Goal: Navigation & Orientation: Find specific page/section

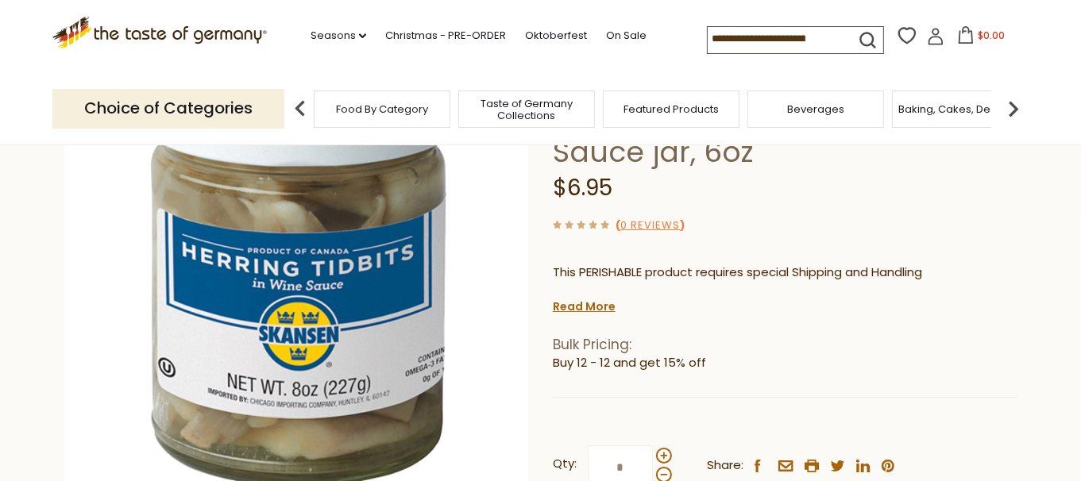
scroll to position [178, 0]
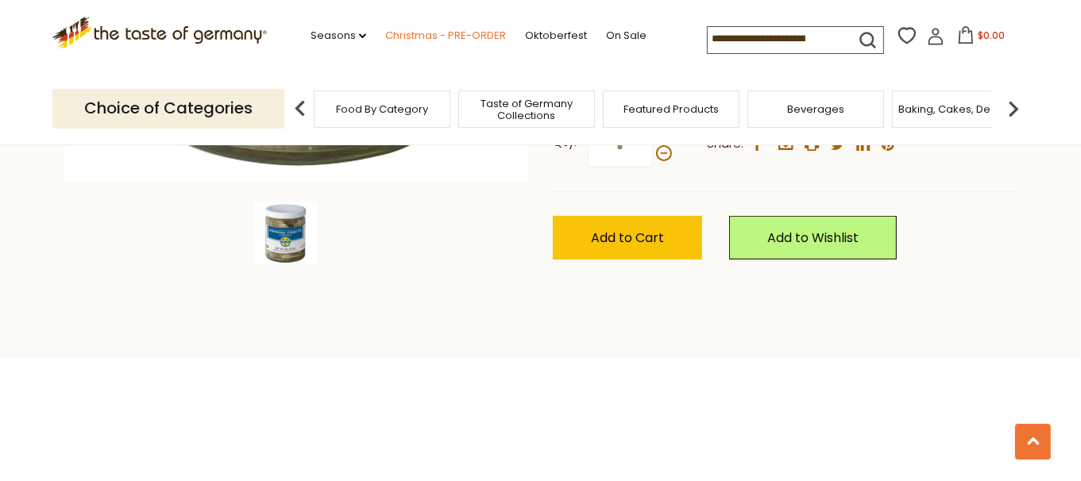
click at [457, 32] on link "Christmas - PRE-ORDER" at bounding box center [445, 35] width 121 height 17
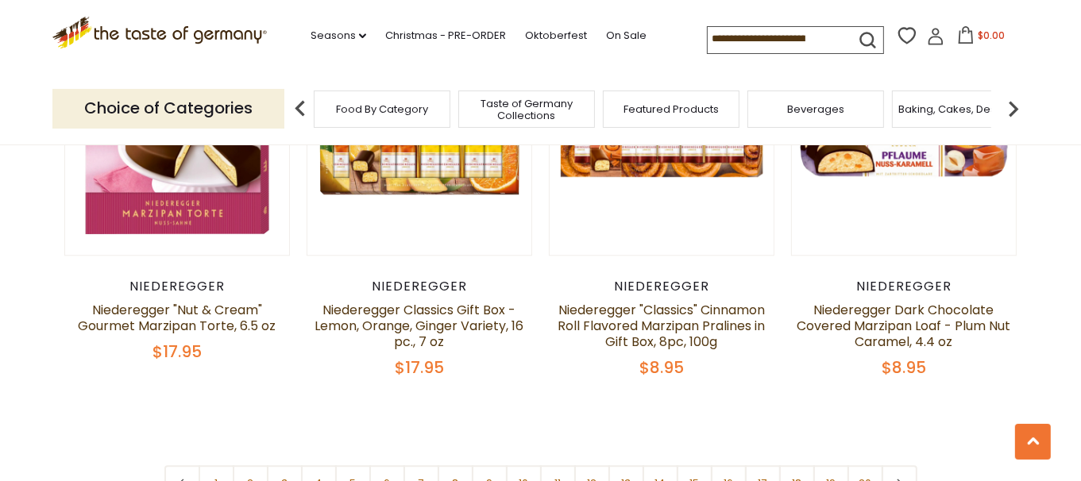
scroll to position [3767, 0]
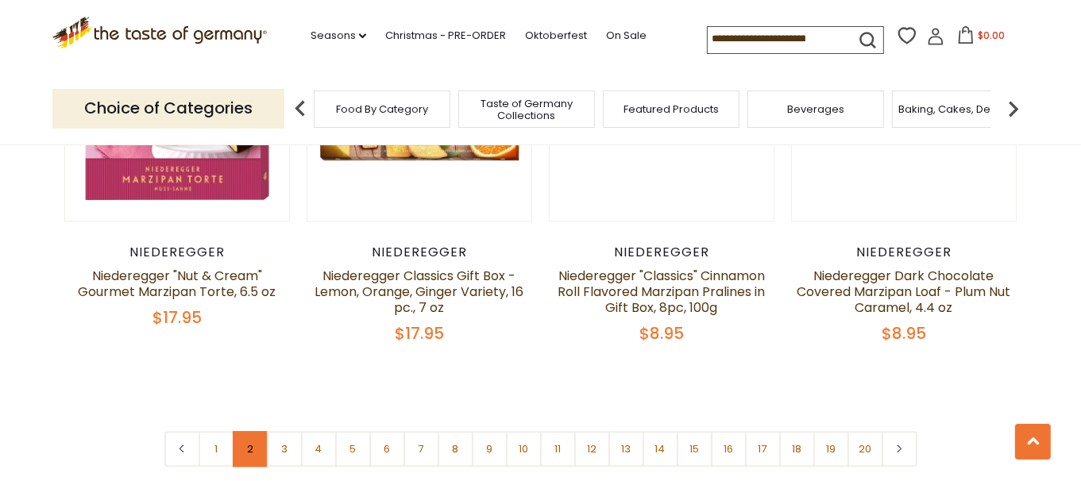
click at [258, 431] on link "2" at bounding box center [251, 449] width 36 height 36
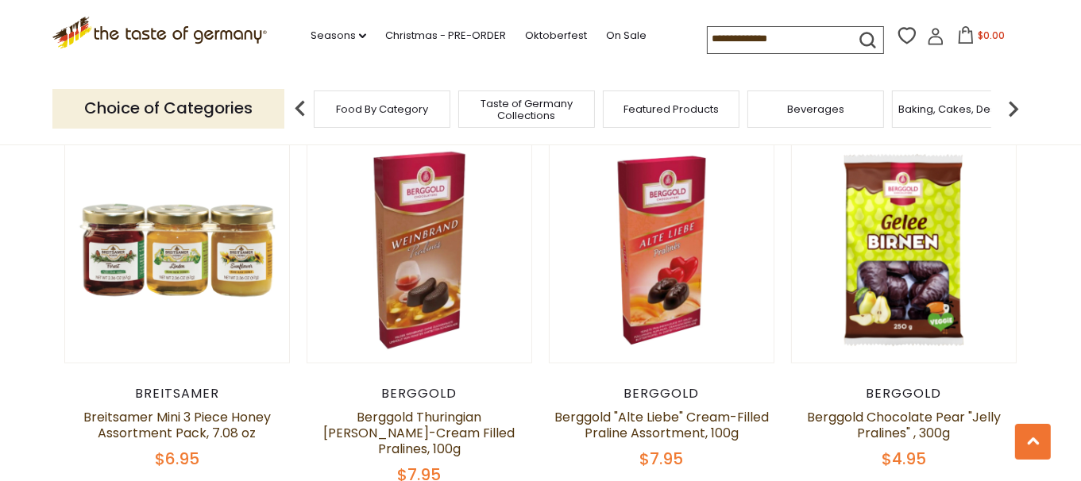
scroll to position [2461, 0]
